Goal: Information Seeking & Learning: Learn about a topic

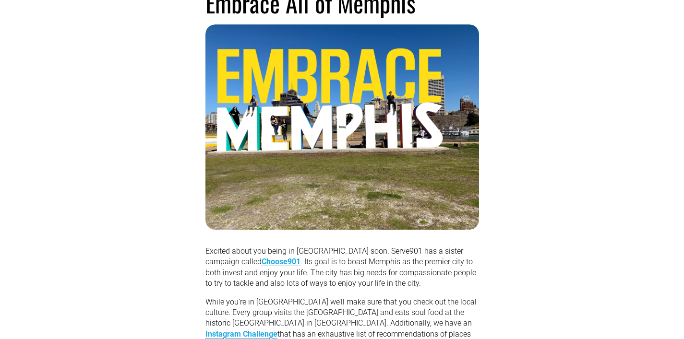
click at [296, 263] on p "Excited about you being in Memphis soon. Serve901 has a sister campaign called …" at bounding box center [342, 267] width 274 height 43
click at [266, 266] on p "Excited about you being in Memphis soon. Serve901 has a sister campaign called …" at bounding box center [342, 267] width 274 height 43
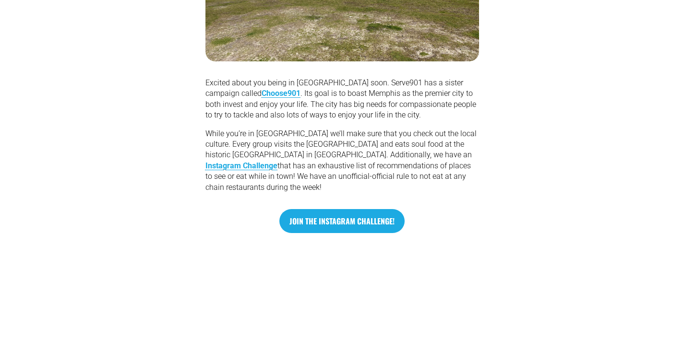
scroll to position [374, 0]
